Goal: Task Accomplishment & Management: Complete application form

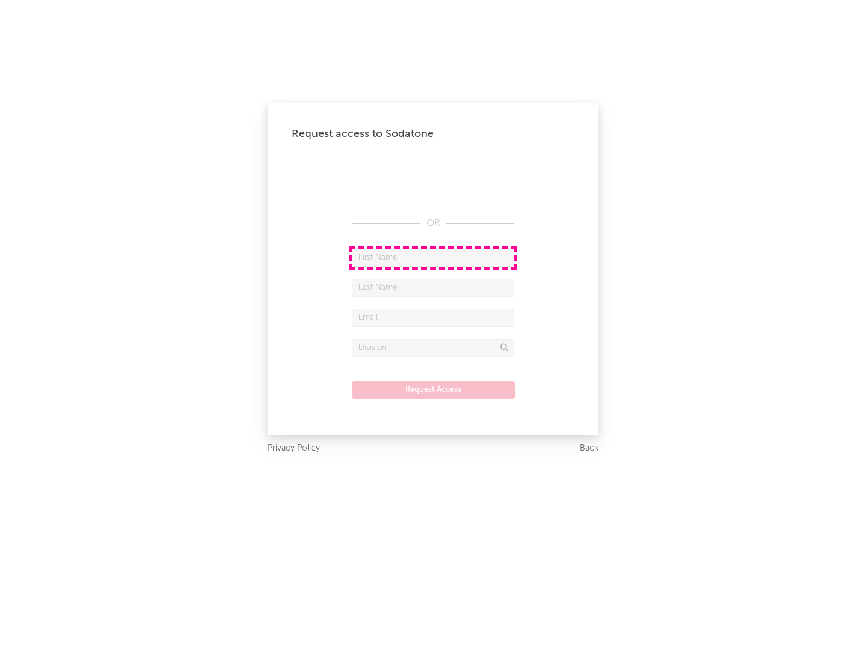
click at [433, 257] on input "text" at bounding box center [433, 258] width 162 height 18
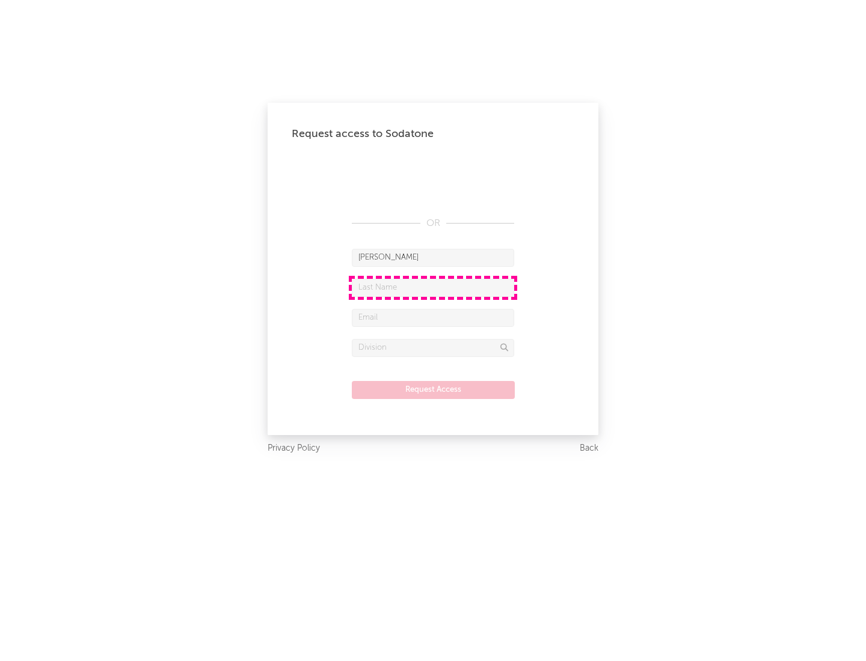
type input "[PERSON_NAME]"
click at [433, 287] on input "text" at bounding box center [433, 288] width 162 height 18
type input "[PERSON_NAME]"
click at [433, 317] on input "text" at bounding box center [433, 318] width 162 height 18
type input "[EMAIL_ADDRESS][DOMAIN_NAME]"
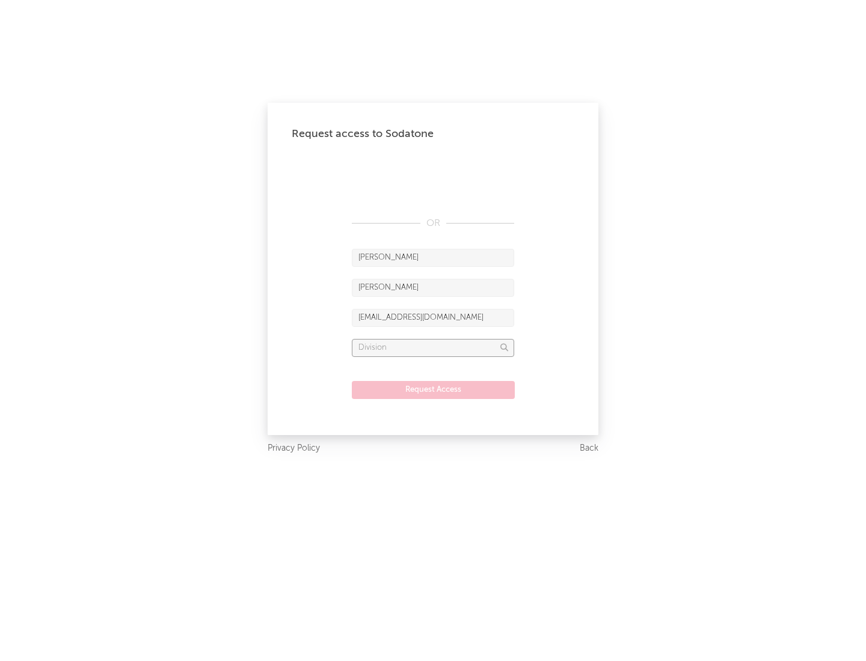
click at [433, 347] on input "text" at bounding box center [433, 348] width 162 height 18
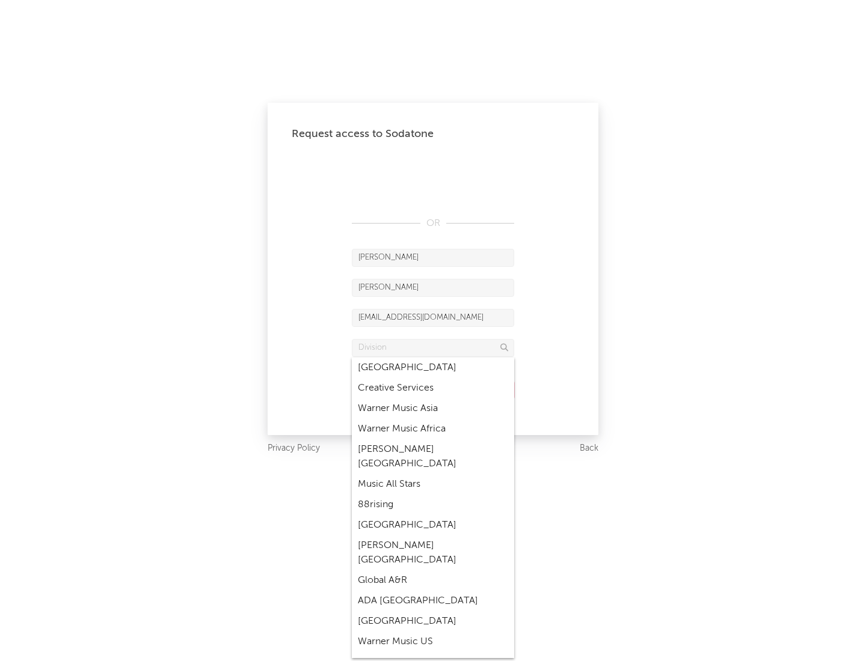
click at [433, 474] on div "Music All Stars" at bounding box center [433, 484] width 162 height 20
type input "Music All Stars"
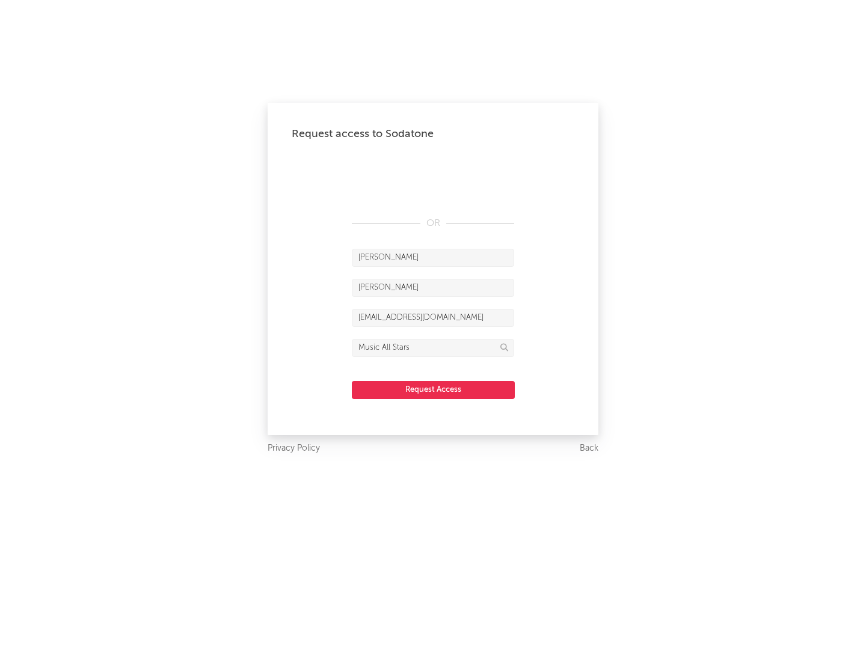
click at [433, 390] on button "Request Access" at bounding box center [433, 390] width 163 height 18
